Goal: Task Accomplishment & Management: Manage account settings

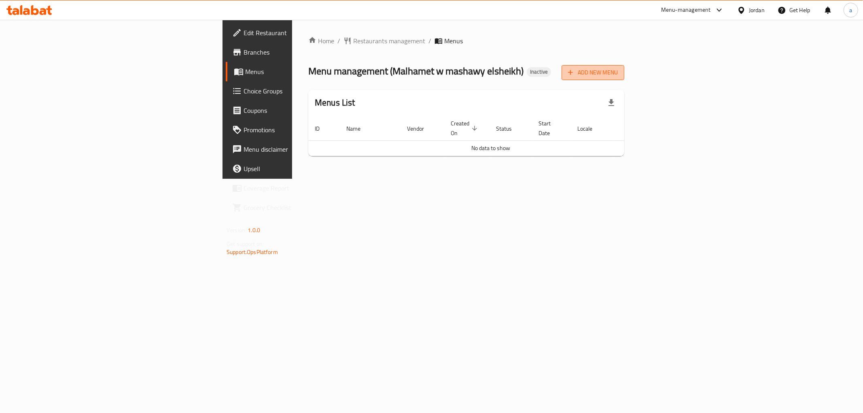
click at [618, 68] on span "Add New Menu" at bounding box center [593, 73] width 50 height 10
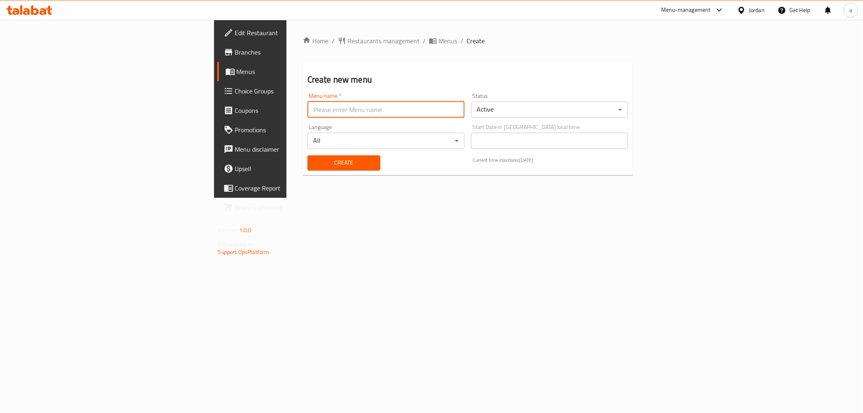
click at [378, 107] on input "text" at bounding box center [386, 110] width 157 height 16
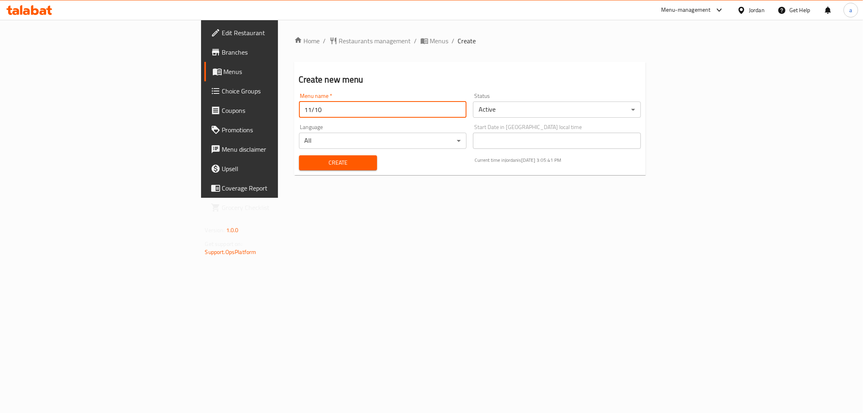
type input "11/10"
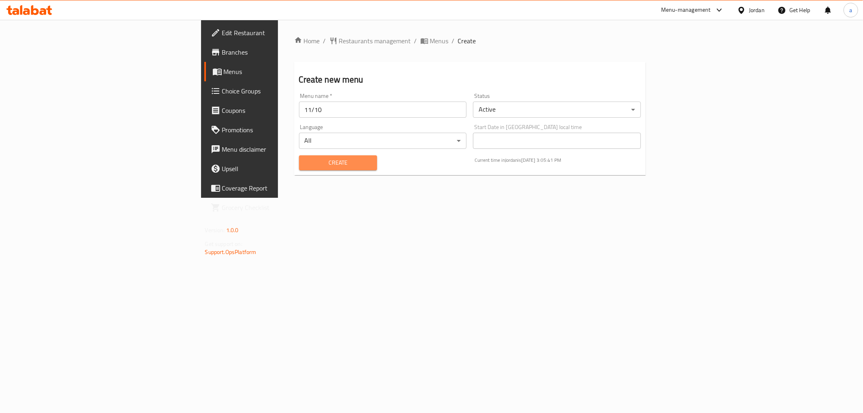
click at [305, 158] on span "Create" at bounding box center [337, 163] width 65 height 10
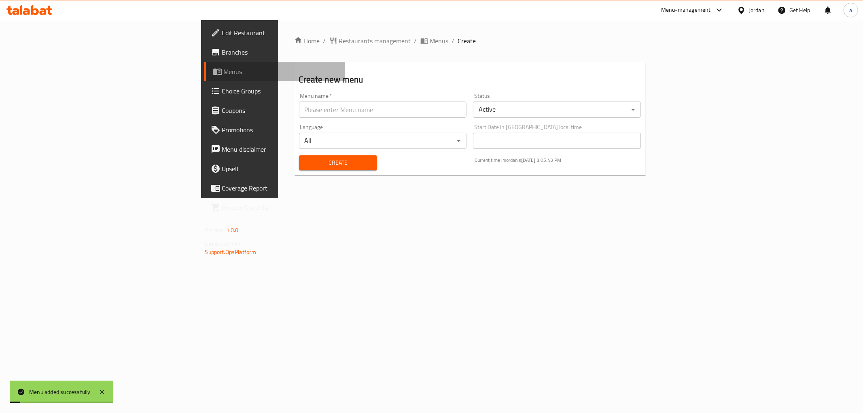
click at [224, 68] on span "Menus" at bounding box center [281, 72] width 115 height 10
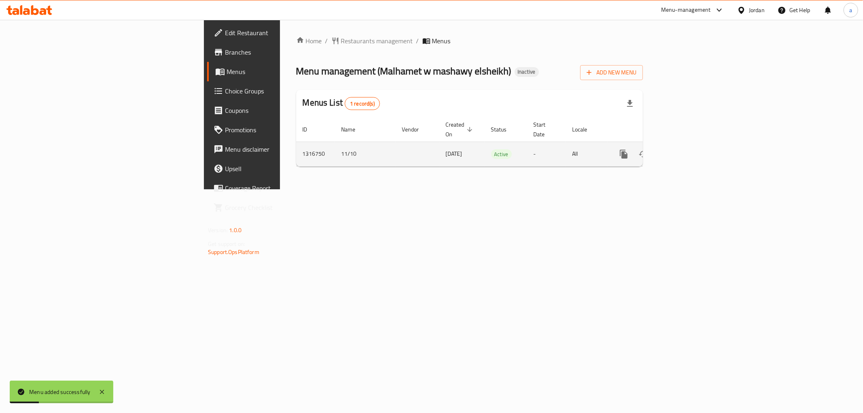
click at [687, 149] on icon "enhanced table" at bounding box center [682, 154] width 10 height 10
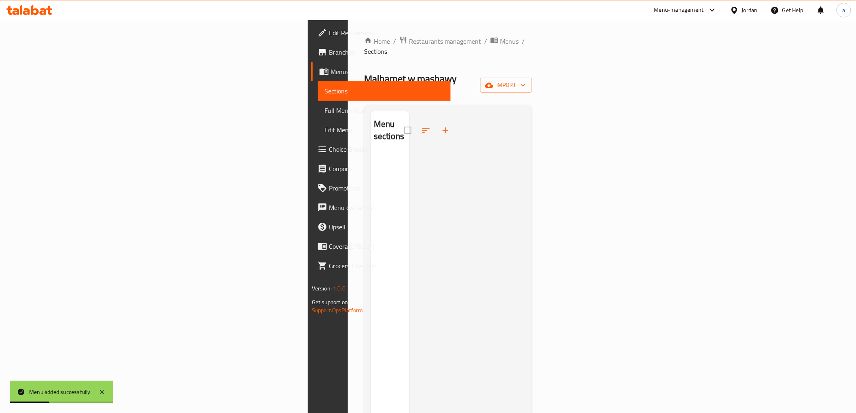
click at [462, 149] on div at bounding box center [467, 317] width 116 height 413
click at [493, 81] on icon "button" at bounding box center [489, 85] width 8 height 8
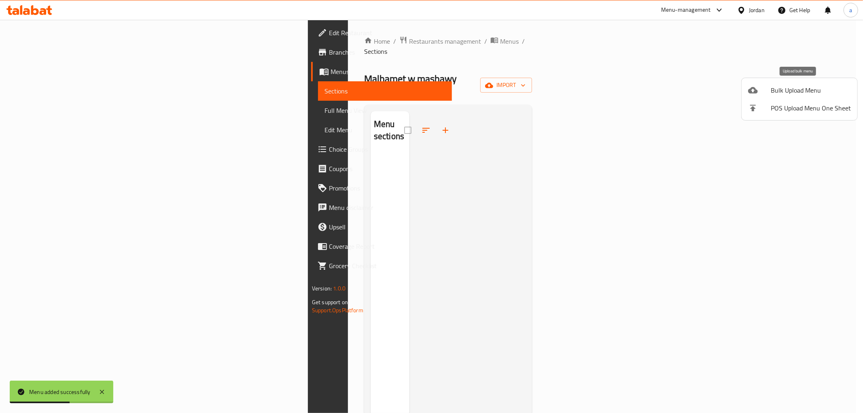
click at [760, 87] on div at bounding box center [759, 90] width 23 height 10
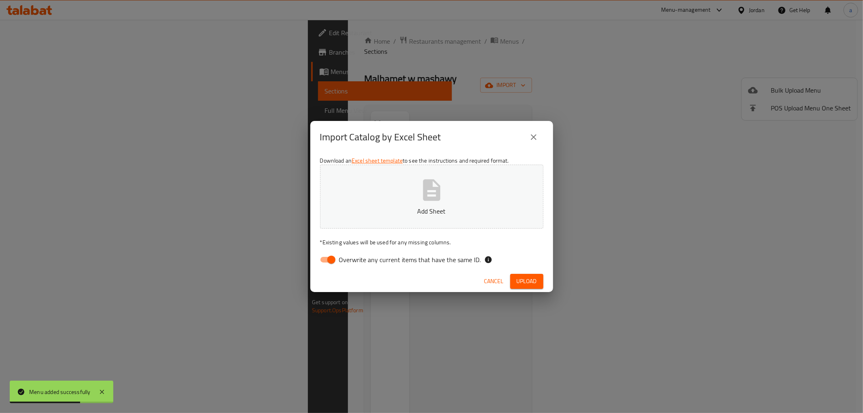
click at [415, 265] on span "Overwrite any current items that have the same ID." at bounding box center [410, 260] width 142 height 10
click at [354, 265] on input "Overwrite any current items that have the same ID." at bounding box center [331, 259] width 46 height 15
checkbox input "false"
click at [431, 207] on p "Add Sheet" at bounding box center [432, 211] width 198 height 10
click at [529, 277] on span "Upload" at bounding box center [527, 281] width 20 height 10
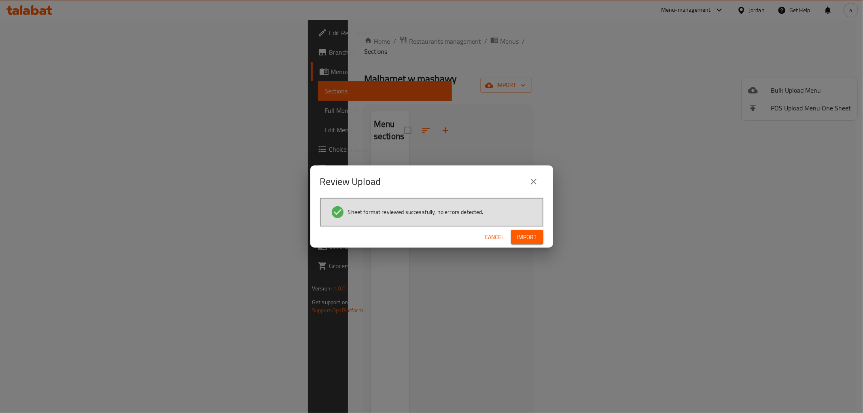
click at [524, 230] on button "Import" at bounding box center [527, 237] width 32 height 15
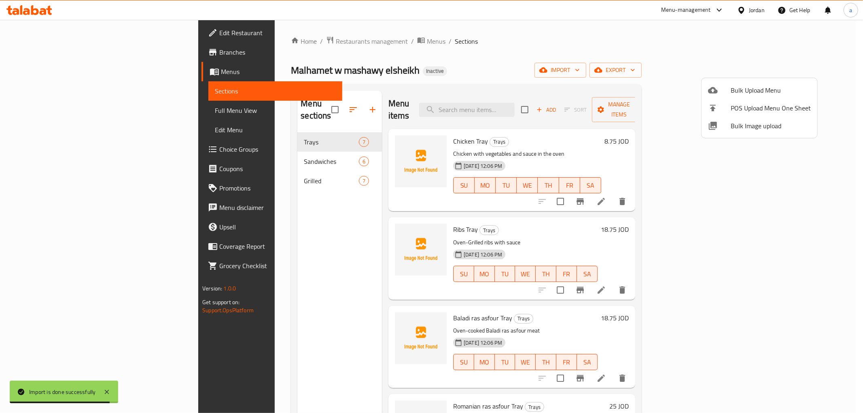
click at [42, 108] on div at bounding box center [431, 206] width 863 height 413
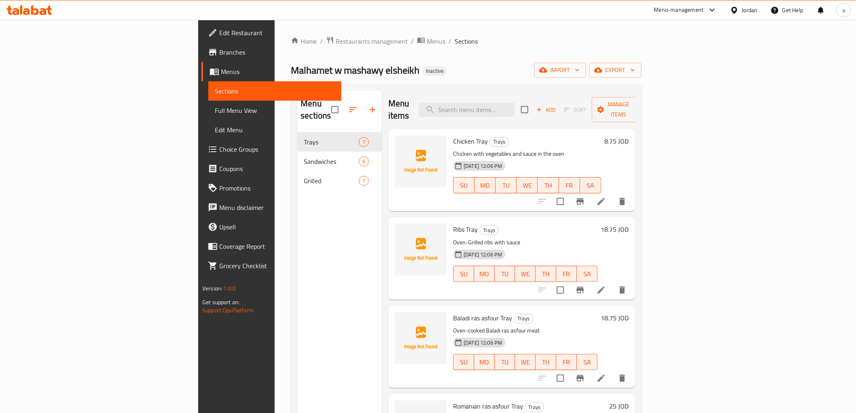
click at [215, 108] on span "Full Menu View" at bounding box center [275, 111] width 120 height 10
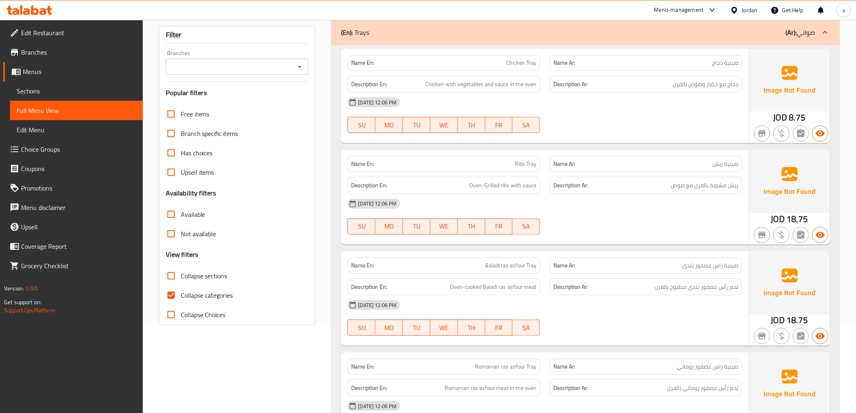
scroll to position [90, 0]
click at [168, 297] on input "Collapse categories" at bounding box center [170, 294] width 19 height 19
checkbox input "false"
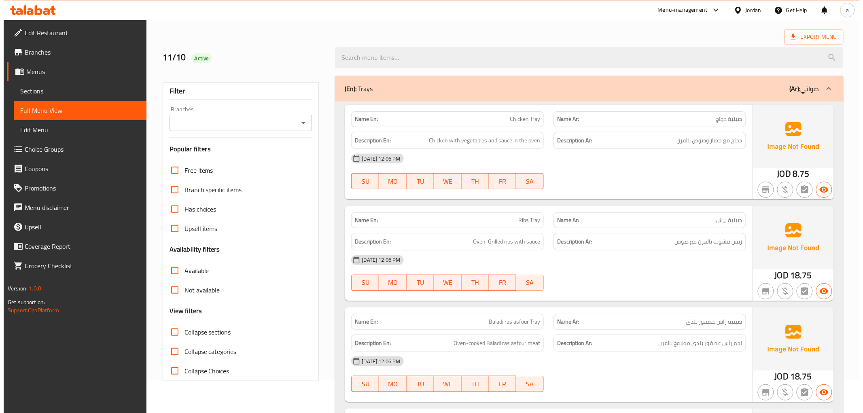
scroll to position [0, 0]
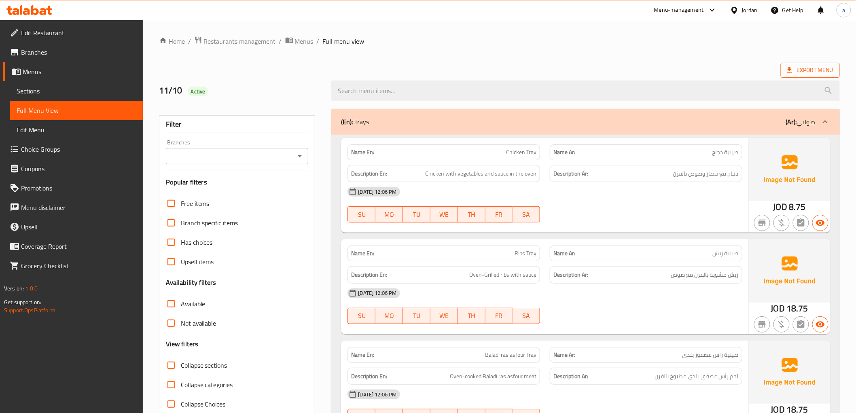
click at [831, 67] on span "Export Menu" at bounding box center [810, 70] width 46 height 10
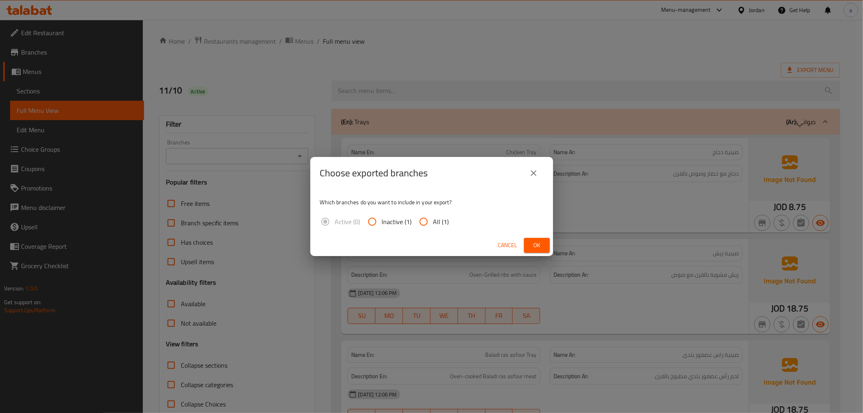
click at [443, 223] on span "All (1)" at bounding box center [441, 222] width 16 height 10
click at [433, 223] on input "All (1)" at bounding box center [423, 221] width 19 height 19
radio input "true"
click at [541, 249] on span "Ok" at bounding box center [536, 245] width 13 height 10
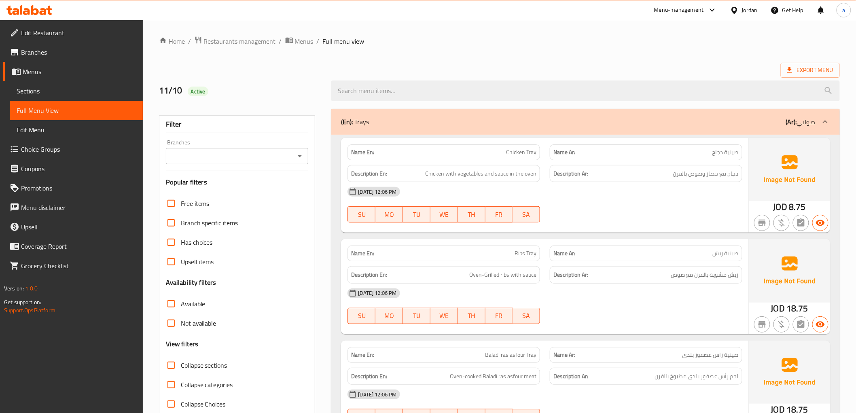
click at [647, 65] on div "Export Menu" at bounding box center [499, 70] width 681 height 15
click at [38, 93] on span "Sections" at bounding box center [77, 91] width 120 height 10
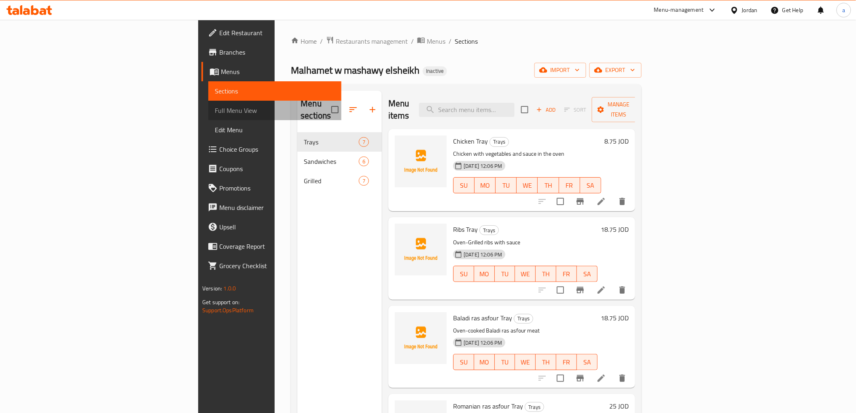
click at [215, 111] on span "Full Menu View" at bounding box center [275, 111] width 120 height 10
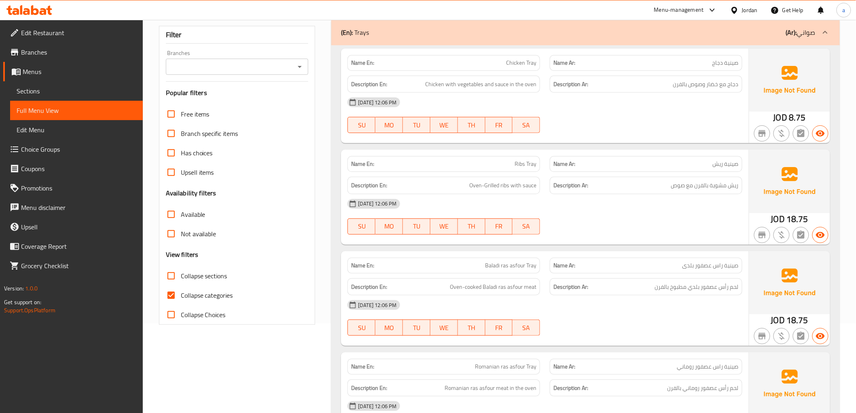
scroll to position [90, 0]
click at [170, 297] on input "Collapse categories" at bounding box center [170, 294] width 19 height 19
checkbox input "false"
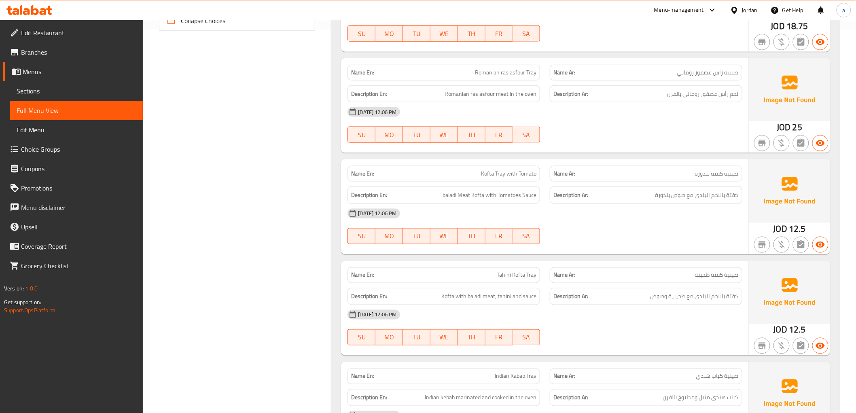
scroll to position [405, 0]
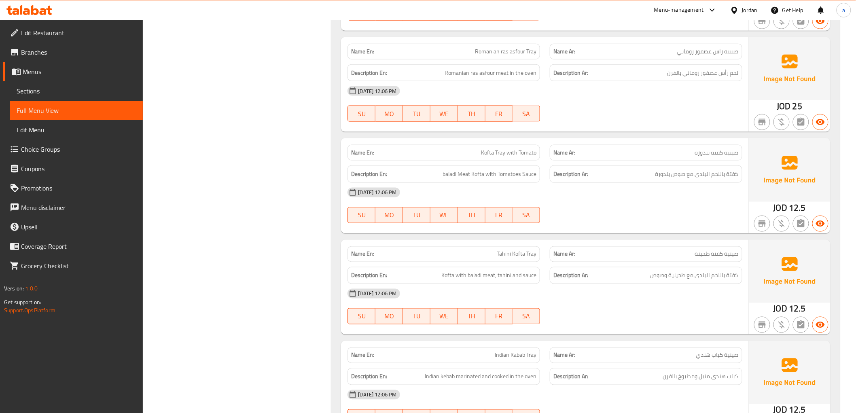
drag, startPoint x: 227, startPoint y: 65, endPoint x: 232, endPoint y: 65, distance: 5.3
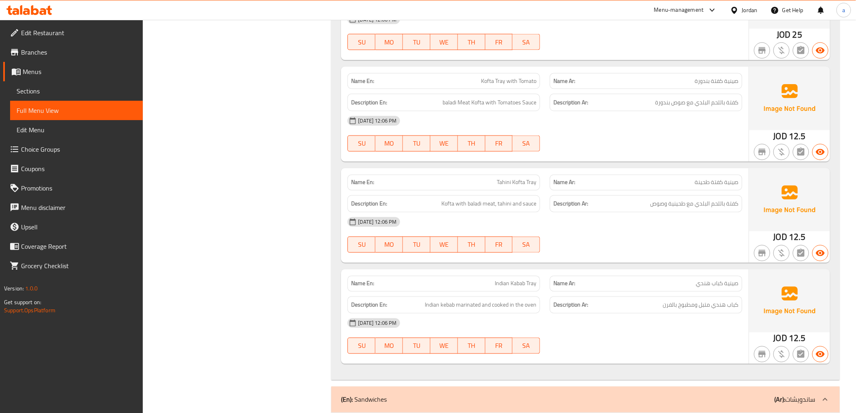
scroll to position [494, 0]
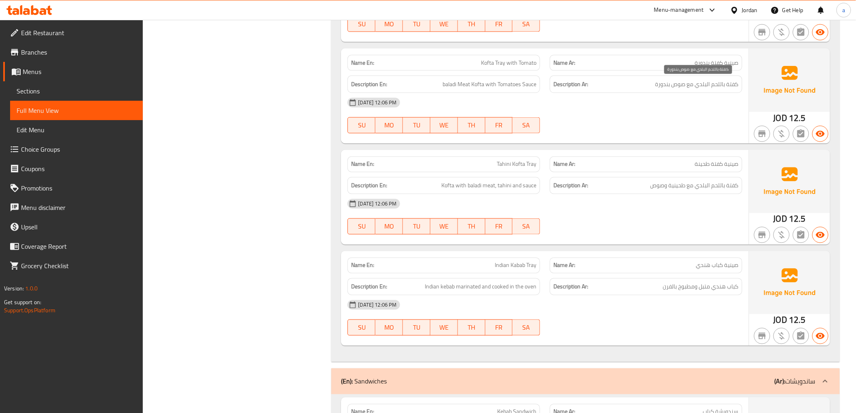
click at [661, 85] on span "كفتة باللحم البلدي مع صوص بندورة" at bounding box center [697, 84] width 83 height 10
copy span "بندورة"
click at [508, 87] on span "baladi Meat Kofta with Tomatoes Sauce" at bounding box center [490, 84] width 94 height 10
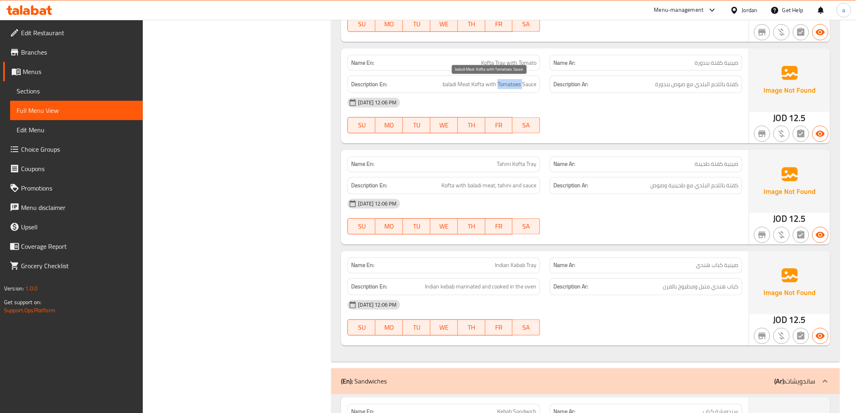
copy span "Tomatoes"
click at [70, 92] on span "Sections" at bounding box center [77, 91] width 120 height 10
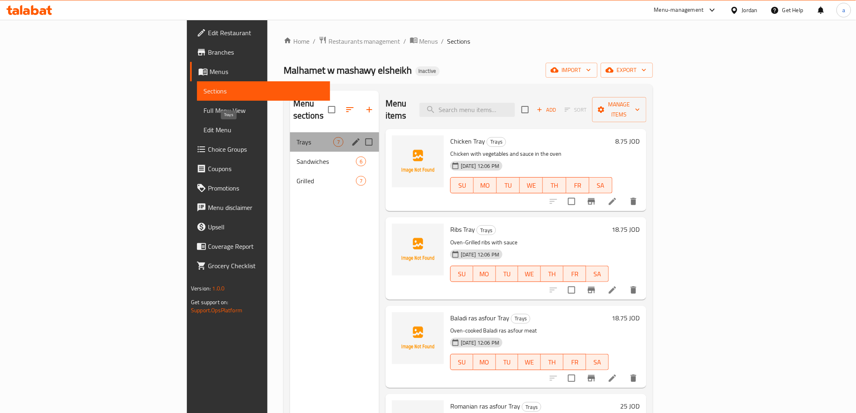
click at [297, 137] on span "Trays" at bounding box center [315, 142] width 37 height 10
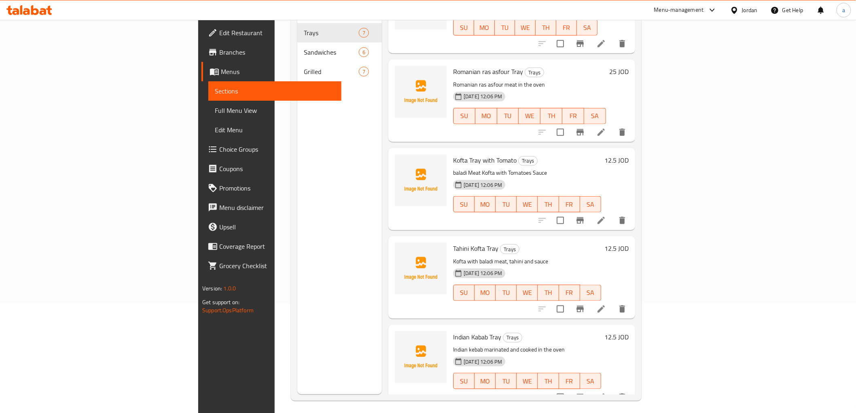
scroll to position [113, 0]
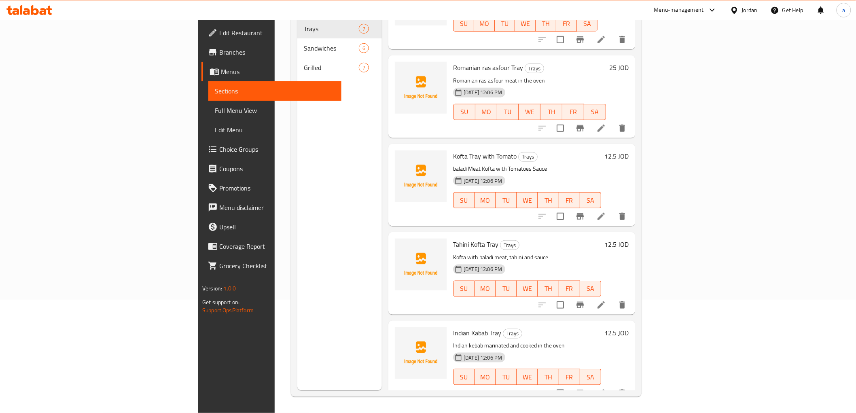
click at [606, 212] on icon at bounding box center [601, 217] width 10 height 10
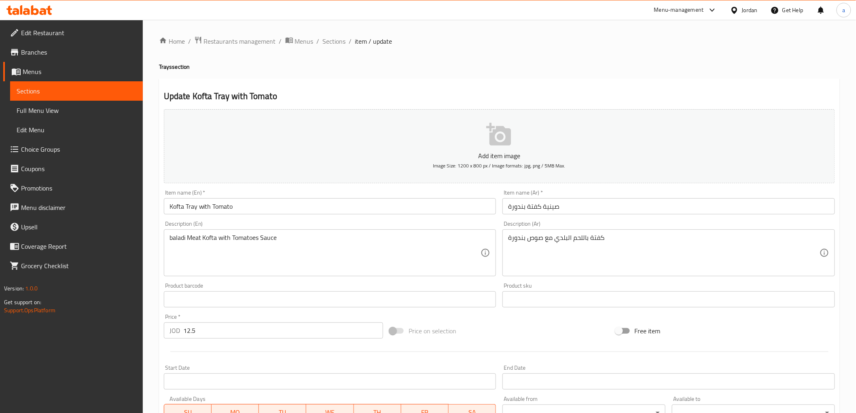
click at [220, 204] on input "Kofta Tray with Tomato" at bounding box center [330, 206] width 333 height 16
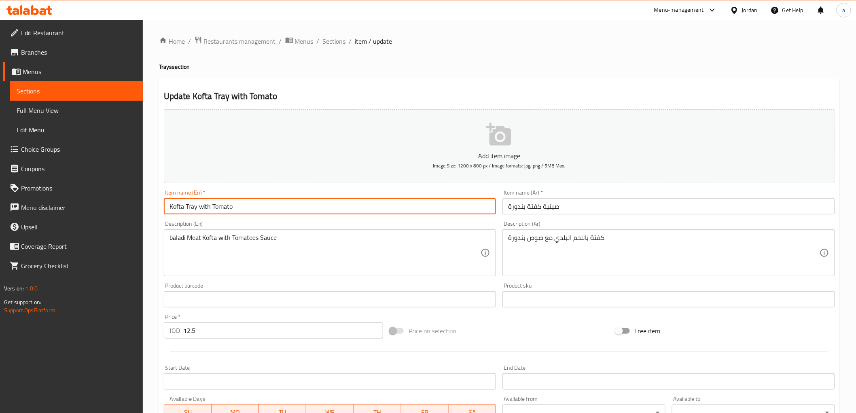
click at [220, 204] on input "Kofta Tray with Tomato" at bounding box center [330, 206] width 333 height 16
paste input "es"
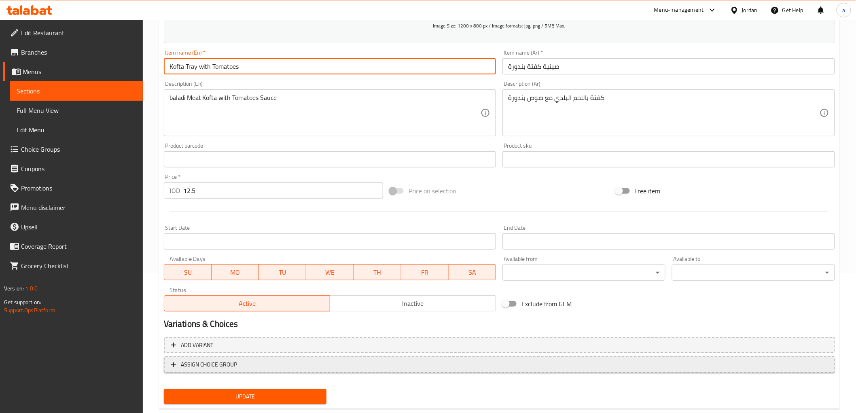
scroll to position [157, 0]
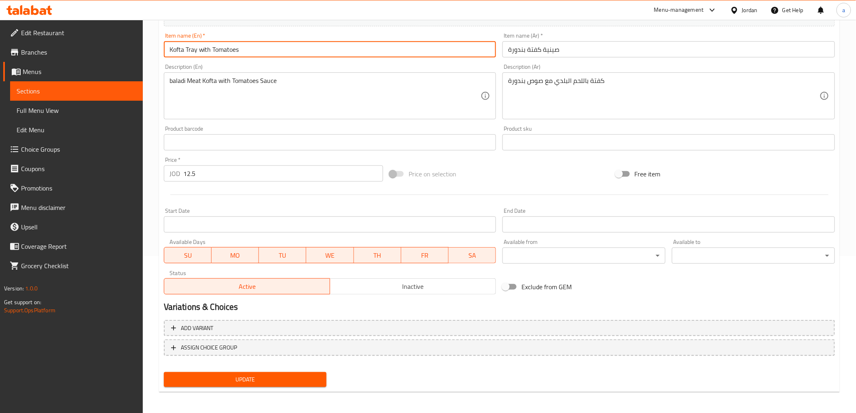
type input "Kofta Tray with Tomatoes"
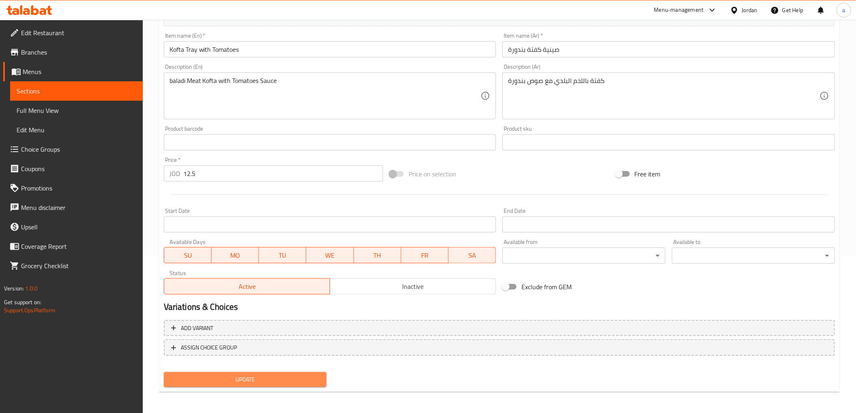
click at [228, 376] on span "Update" at bounding box center [245, 380] width 150 height 10
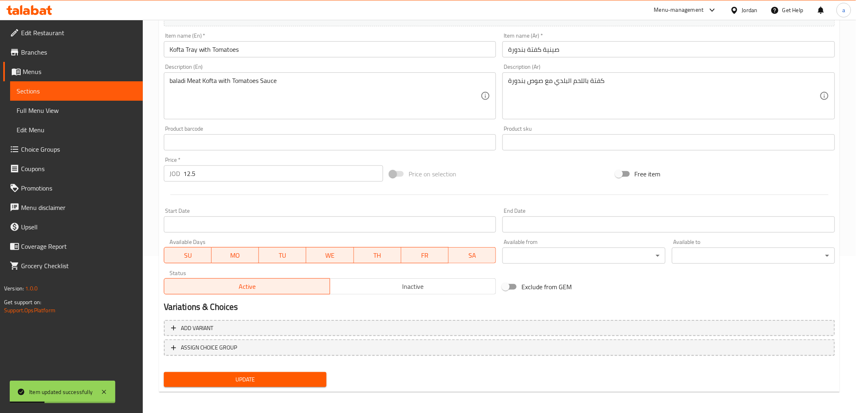
click at [82, 86] on span "Sections" at bounding box center [77, 91] width 120 height 10
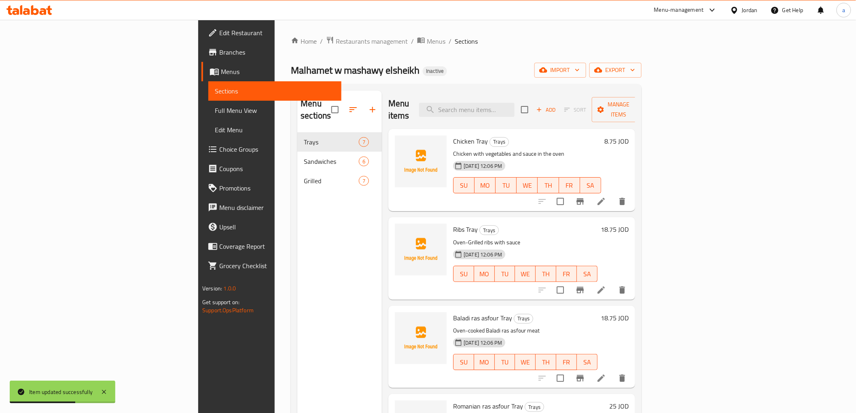
click at [208, 104] on link "Full Menu View" at bounding box center [274, 110] width 133 height 19
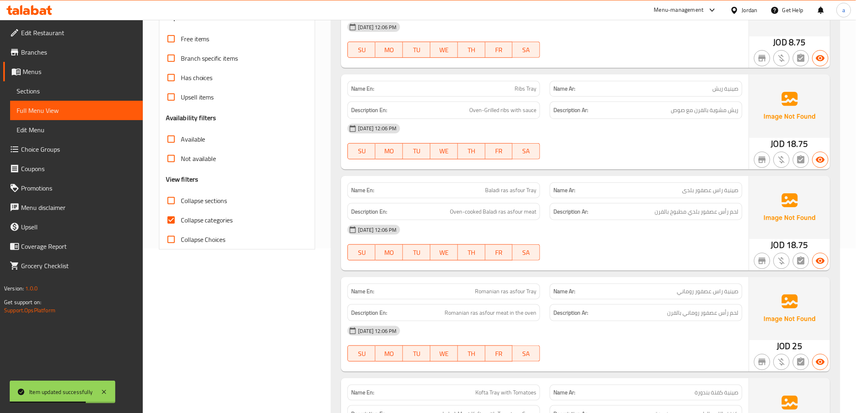
scroll to position [180, 0]
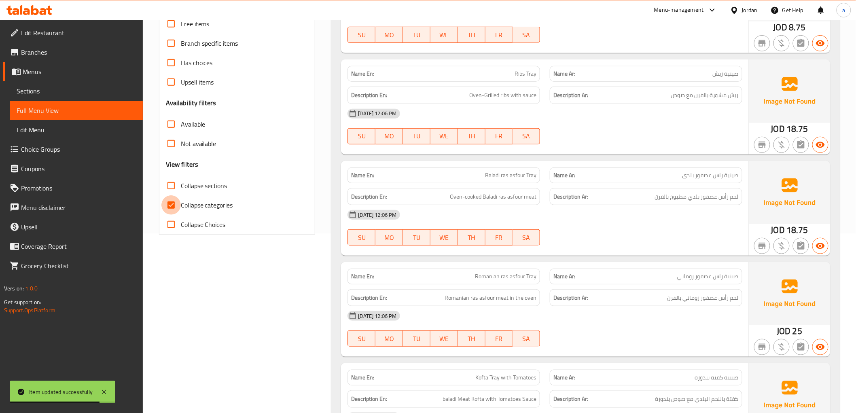
click at [172, 201] on input "Collapse categories" at bounding box center [170, 204] width 19 height 19
checkbox input "false"
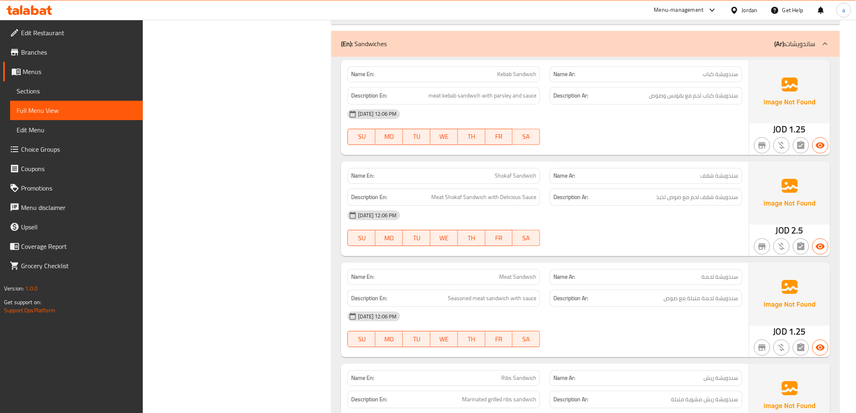
scroll to position [854, 0]
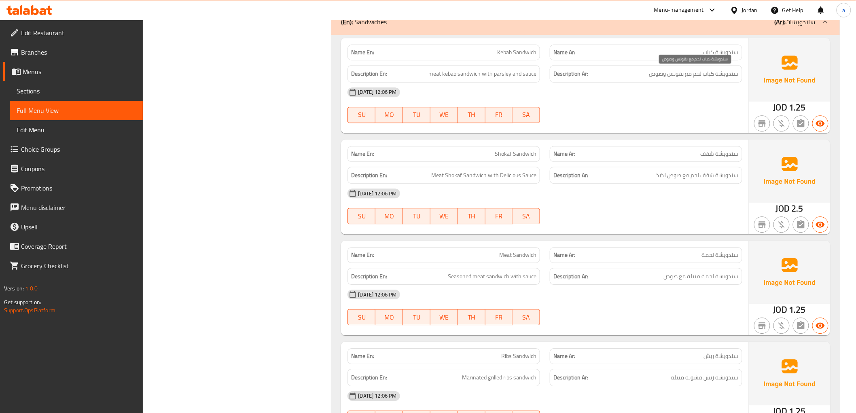
click at [669, 76] on span "سندويشة كباب لحم مع بقونس وصوص" at bounding box center [693, 74] width 89 height 10
click at [115, 90] on span "Sections" at bounding box center [77, 91] width 120 height 10
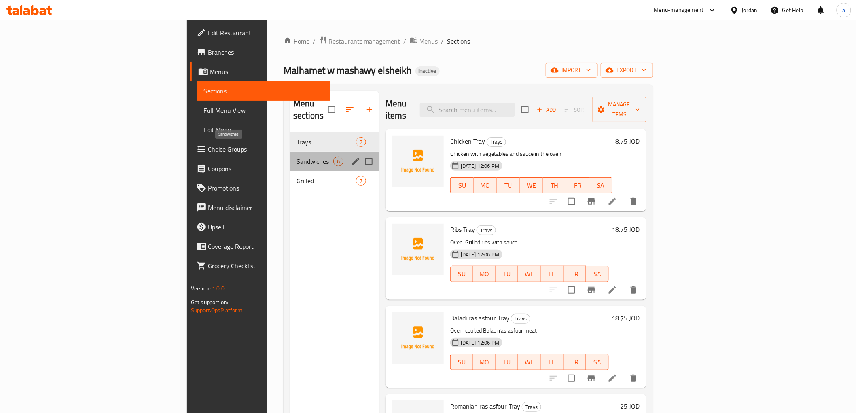
click at [297, 157] on span "Sandwiches" at bounding box center [315, 162] width 37 height 10
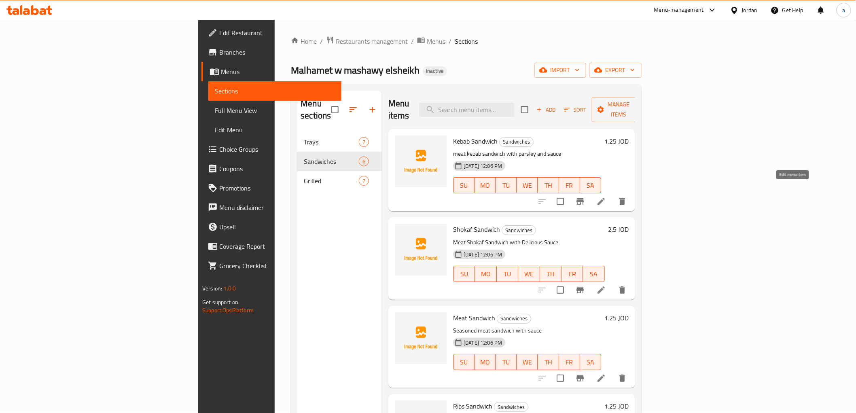
click at [605, 198] on icon at bounding box center [601, 201] width 7 height 7
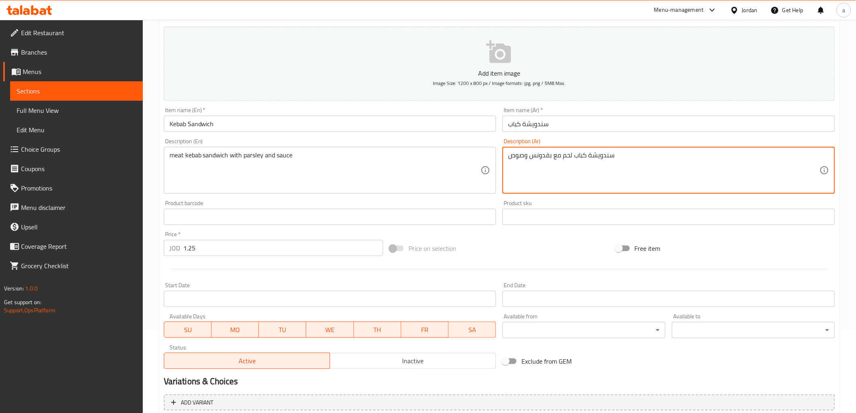
scroll to position [157, 0]
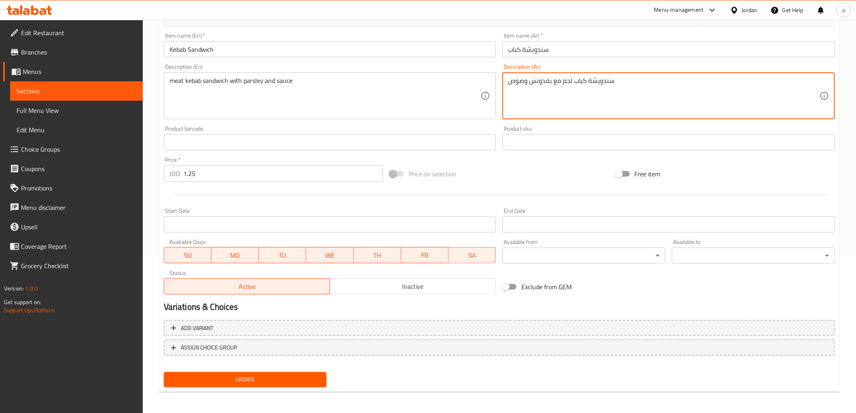
type textarea "سندويشة كباب لحم مع بقدونس وصوص"
click at [299, 375] on span "Update" at bounding box center [245, 380] width 150 height 10
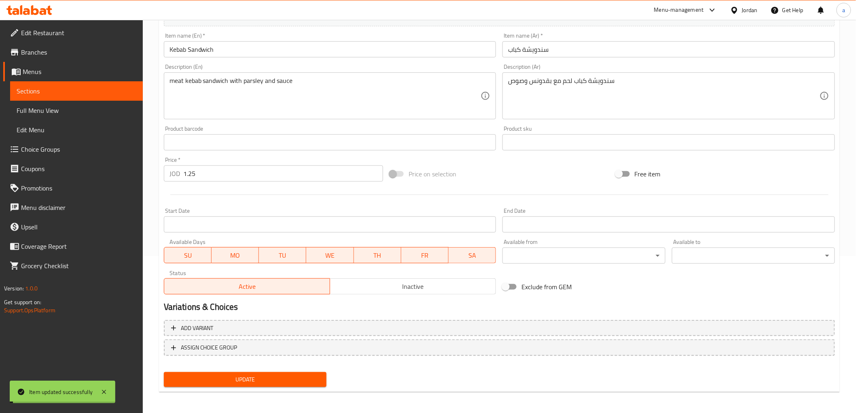
click at [78, 94] on span "Sections" at bounding box center [77, 91] width 120 height 10
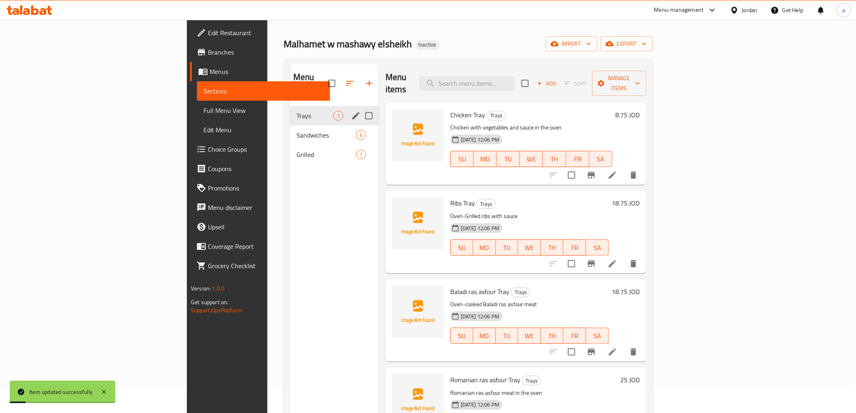
scroll to position [23, 0]
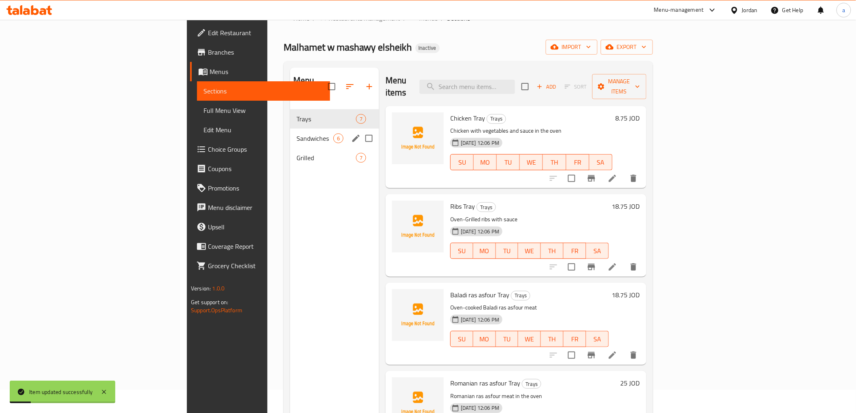
click at [290, 129] on div "Sandwiches 6" at bounding box center [334, 138] width 89 height 19
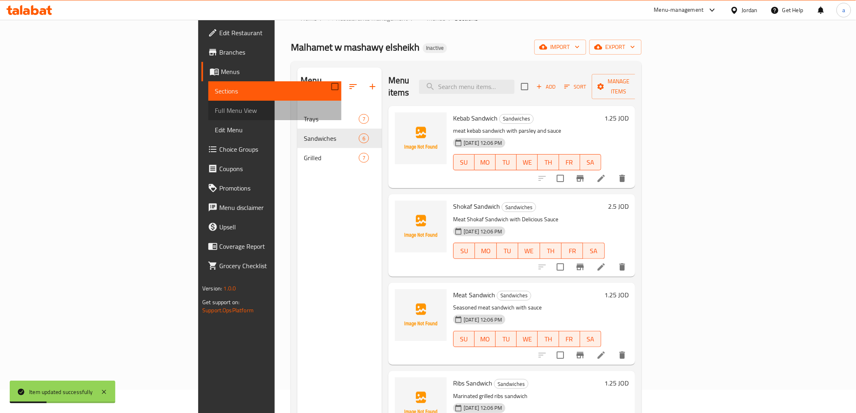
click at [215, 113] on span "Full Menu View" at bounding box center [275, 111] width 120 height 10
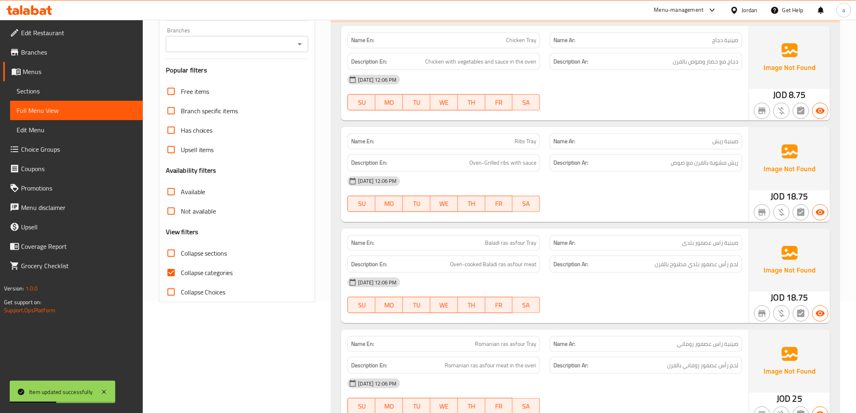
scroll to position [113, 0]
click at [172, 273] on input "Collapse categories" at bounding box center [170, 271] width 19 height 19
checkbox input "false"
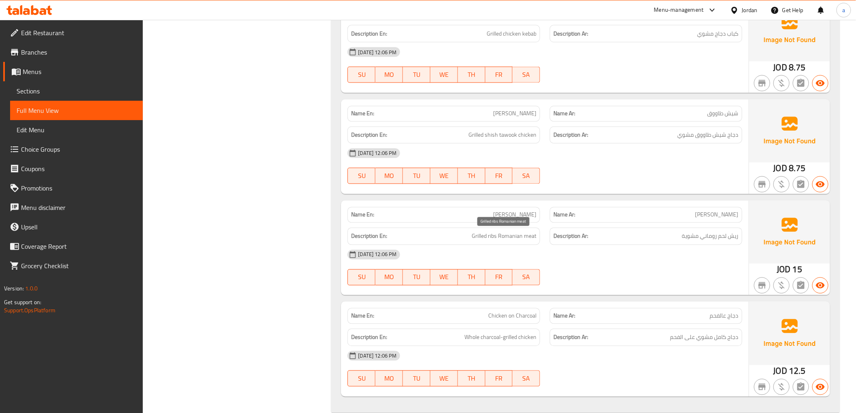
scroll to position [1867, 0]
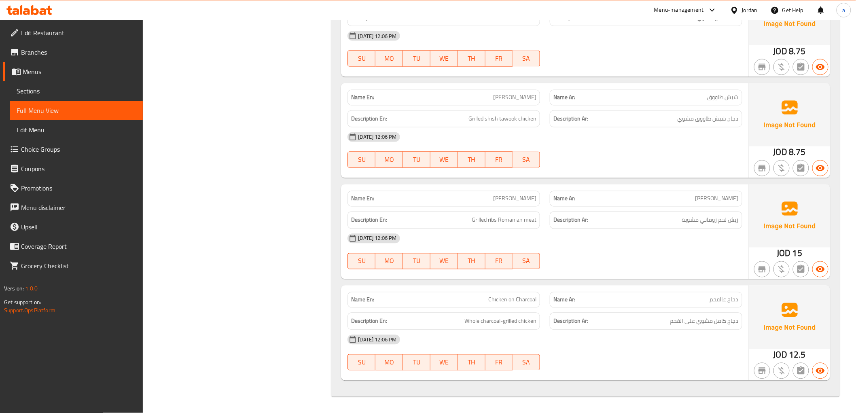
click at [516, 199] on span "[PERSON_NAME]" at bounding box center [514, 199] width 43 height 8
copy span "[PERSON_NAME]"
click at [702, 197] on p "Name Ar: [PERSON_NAME]" at bounding box center [646, 199] width 185 height 8
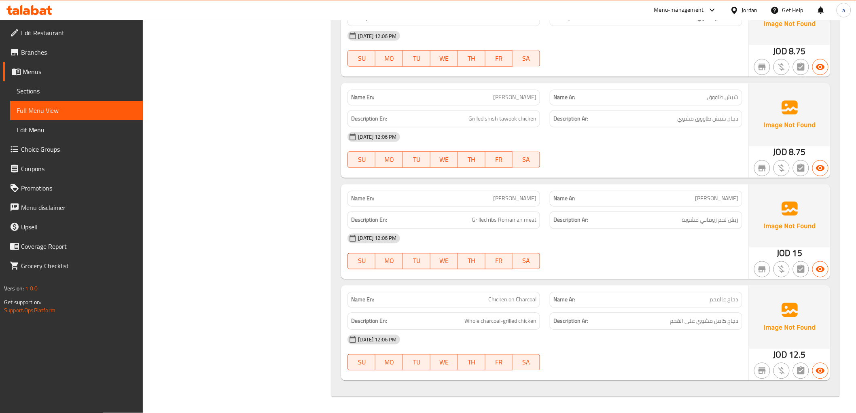
click at [707, 199] on p "Name Ar: [PERSON_NAME]" at bounding box center [646, 199] width 185 height 8
click at [709, 199] on p "Name Ar: [PERSON_NAME]" at bounding box center [646, 199] width 185 height 8
copy span "[PERSON_NAME]"
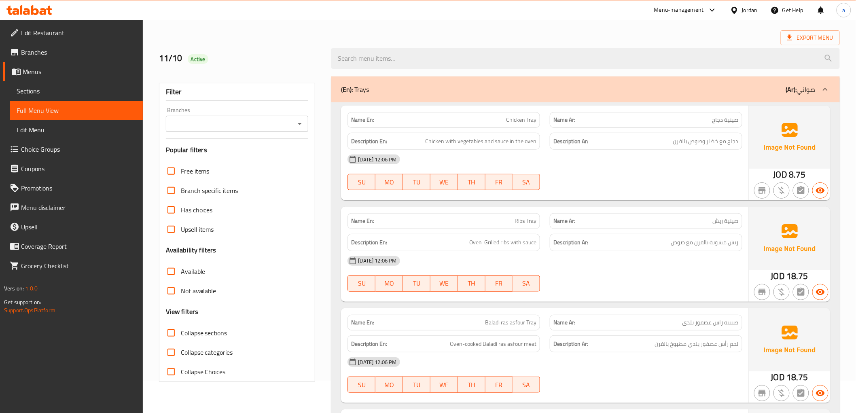
scroll to position [0, 0]
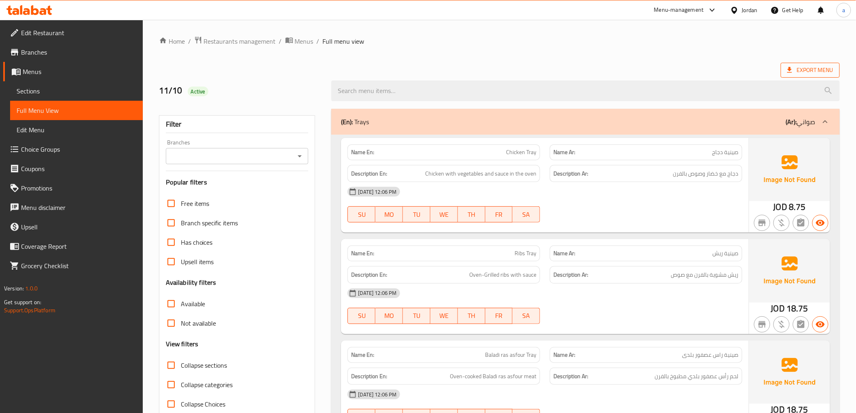
click at [816, 69] on span "Export Menu" at bounding box center [810, 70] width 46 height 10
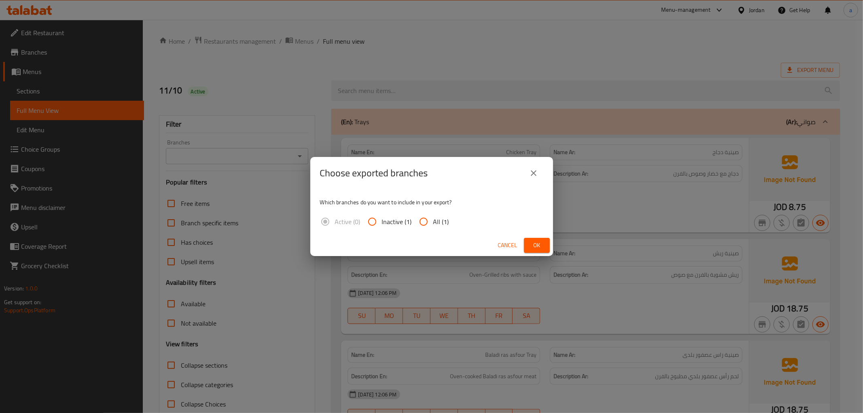
click at [431, 220] on input "All (1)" at bounding box center [423, 221] width 19 height 19
radio input "true"
click at [528, 245] on button "Ok" at bounding box center [537, 245] width 26 height 15
